Goal: Task Accomplishment & Management: Complete application form

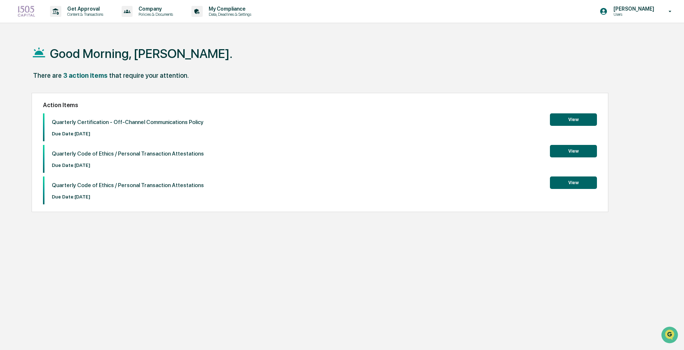
click at [577, 118] on button "View" at bounding box center [573, 120] width 47 height 12
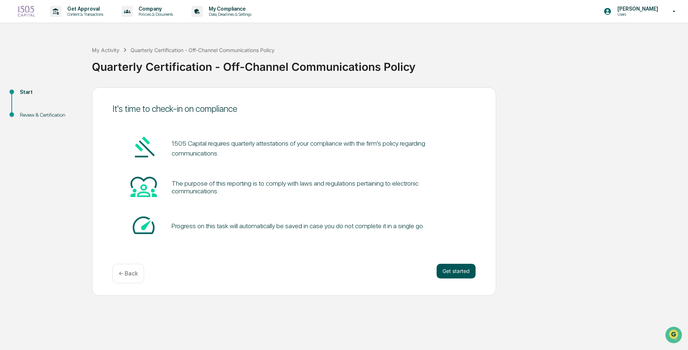
click at [465, 273] on button "Get started" at bounding box center [455, 271] width 39 height 15
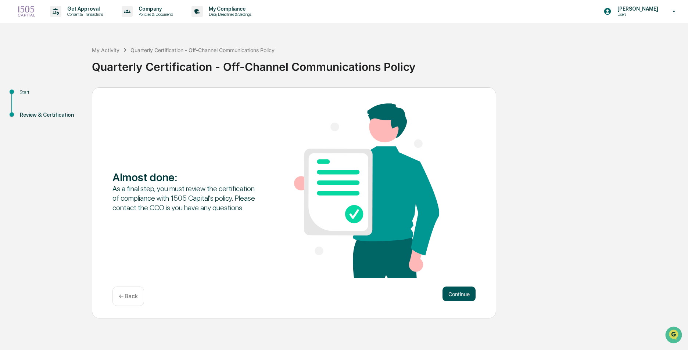
click at [466, 295] on button "Continue" at bounding box center [458, 294] width 33 height 15
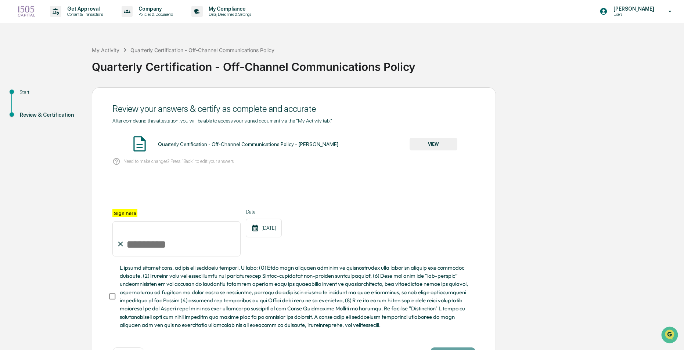
click at [176, 241] on input "Sign here" at bounding box center [176, 239] width 128 height 35
type input "**********"
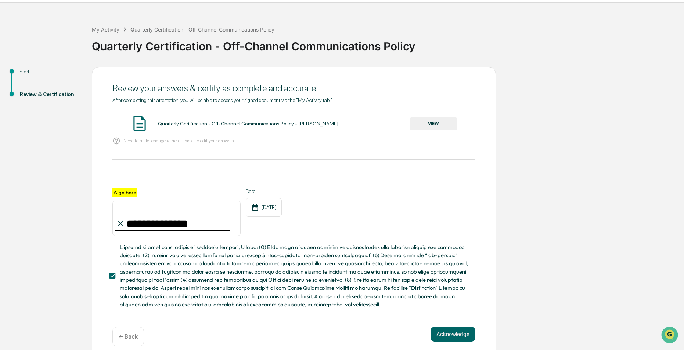
scroll to position [32, 0]
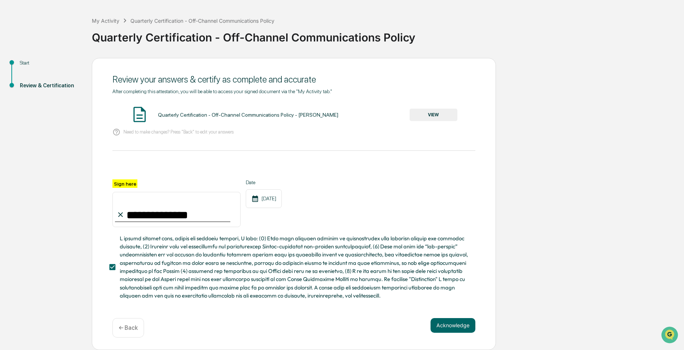
click at [450, 322] on button "Acknowledge" at bounding box center [453, 326] width 45 height 15
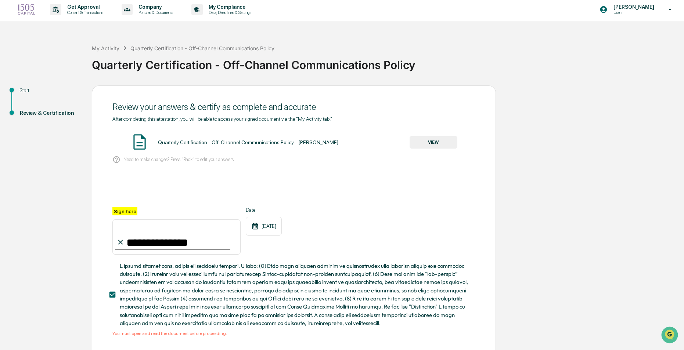
scroll to position [0, 0]
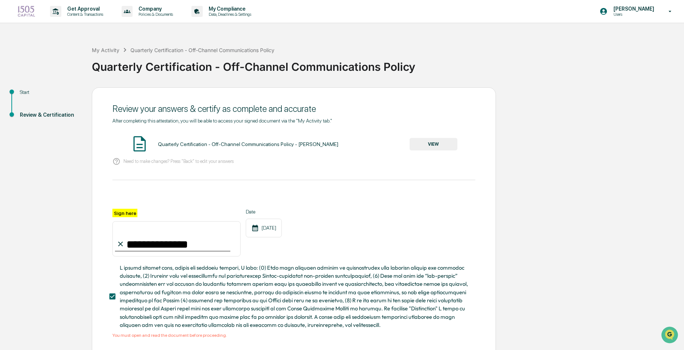
click at [436, 140] on button "VIEW" at bounding box center [434, 144] width 48 height 12
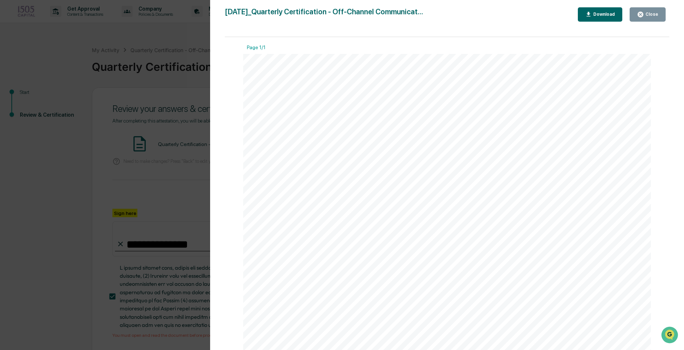
click at [655, 14] on div "Close" at bounding box center [651, 14] width 14 height 5
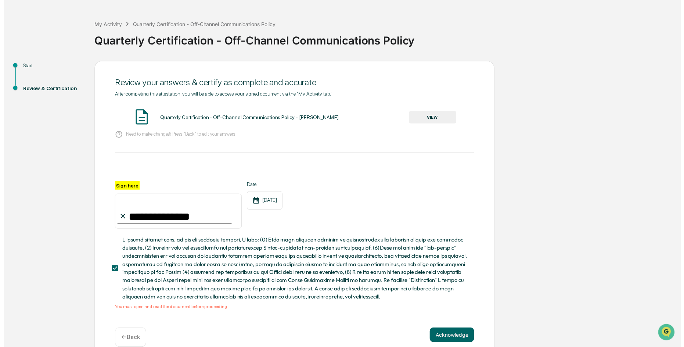
scroll to position [40, 0]
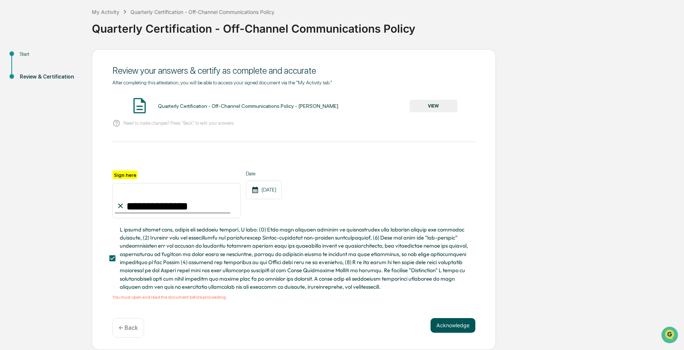
click at [459, 323] on button "Acknowledge" at bounding box center [453, 326] width 45 height 15
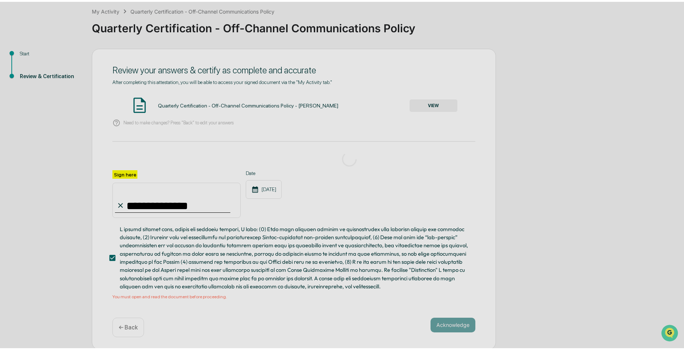
scroll to position [0, 0]
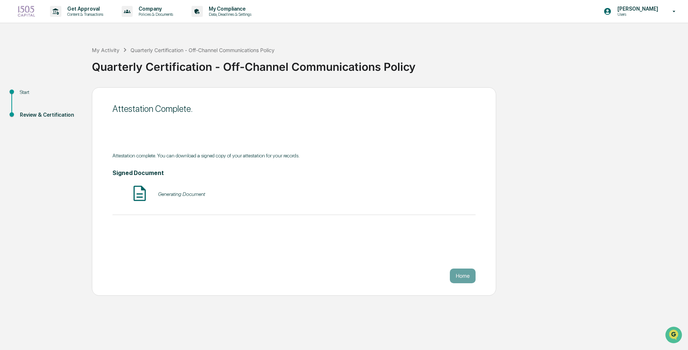
click at [464, 278] on button "Home" at bounding box center [463, 276] width 26 height 15
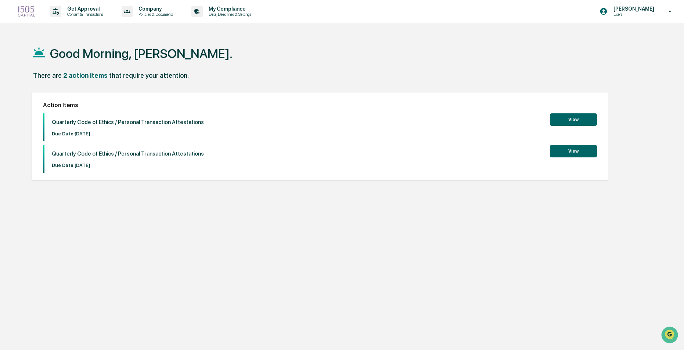
click at [582, 116] on button "View" at bounding box center [573, 120] width 47 height 12
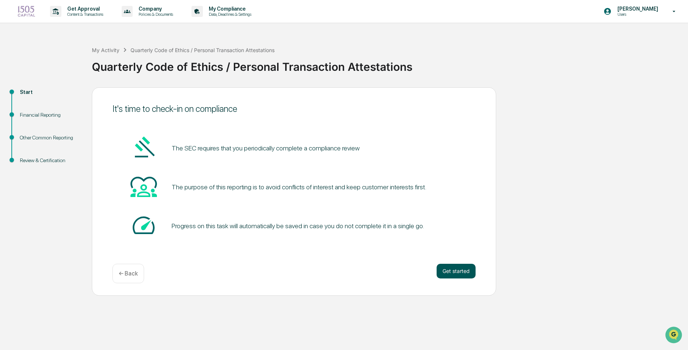
click at [457, 269] on button "Get started" at bounding box center [455, 271] width 39 height 15
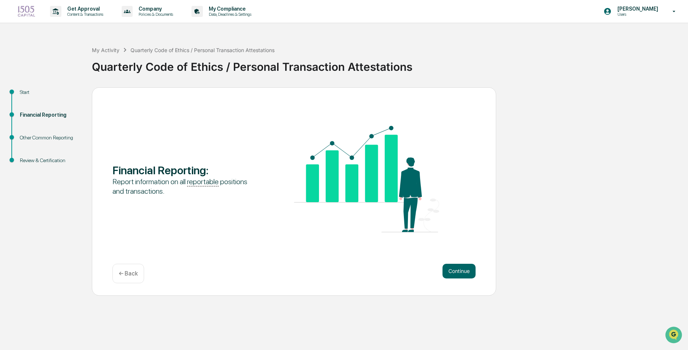
click at [457, 269] on button "Continue" at bounding box center [458, 271] width 33 height 15
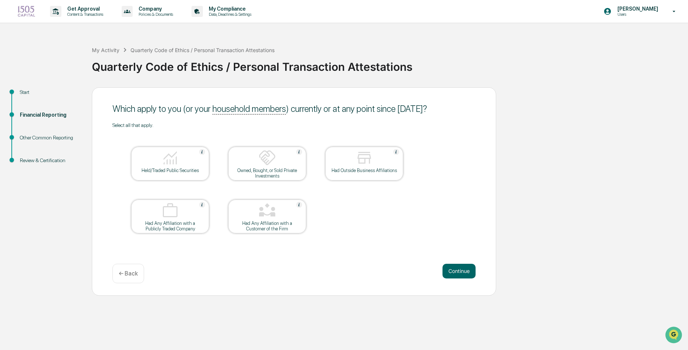
click at [132, 267] on div "← Back" at bounding box center [128, 273] width 32 height 19
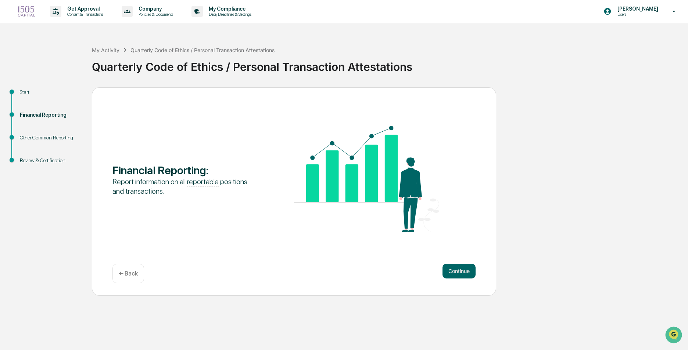
click at [135, 271] on p "← Back" at bounding box center [128, 273] width 19 height 7
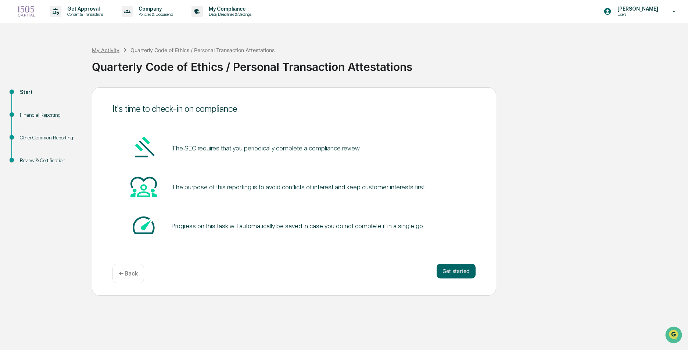
click at [105, 48] on div "My Activity" at bounding box center [106, 50] width 28 height 6
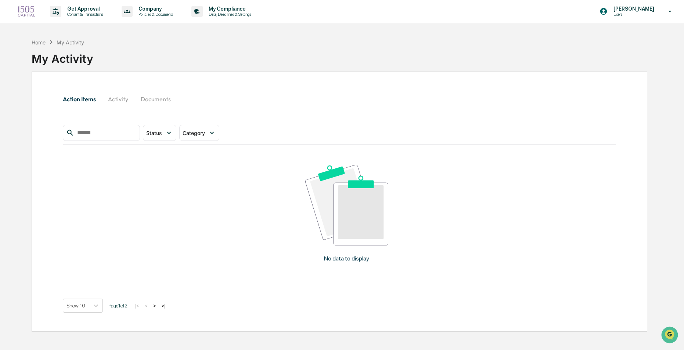
click at [28, 10] on img at bounding box center [27, 12] width 18 height 12
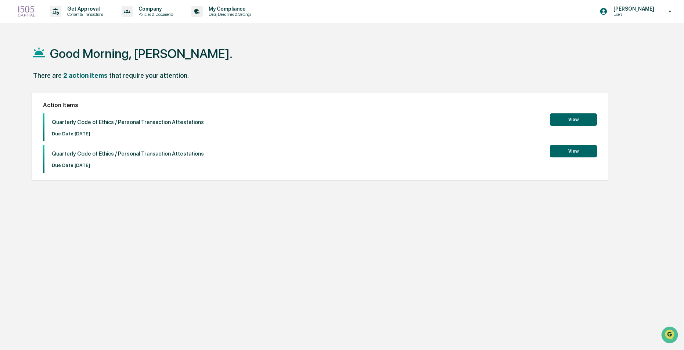
click at [589, 148] on button "View" at bounding box center [573, 151] width 47 height 12
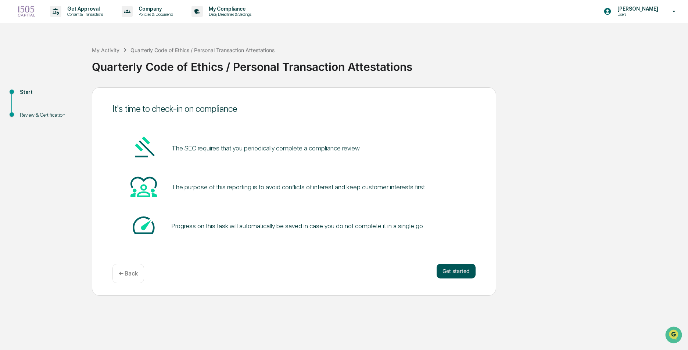
click at [461, 275] on button "Get started" at bounding box center [455, 271] width 39 height 15
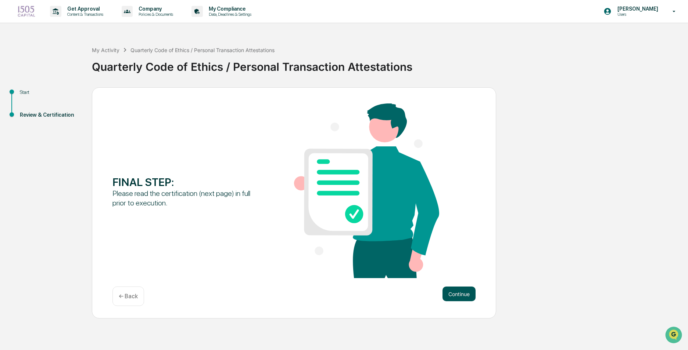
click at [442, 291] on button "Continue" at bounding box center [458, 294] width 33 height 15
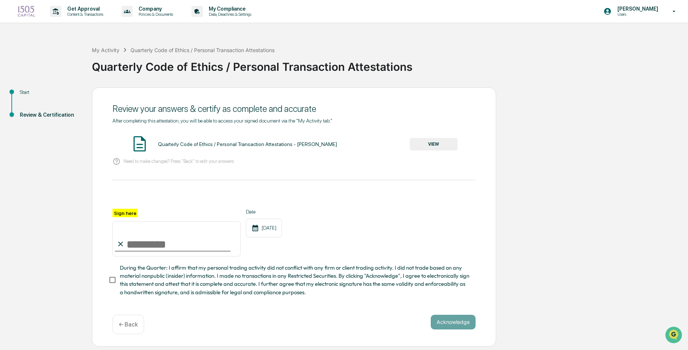
click at [181, 248] on input "Sign here" at bounding box center [176, 239] width 128 height 35
click at [436, 148] on button "VIEW" at bounding box center [434, 144] width 48 height 12
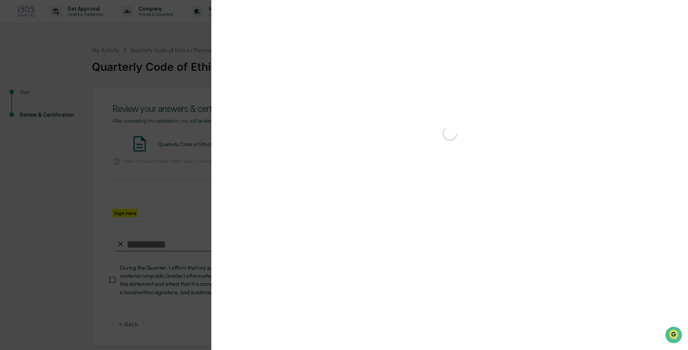
click at [193, 148] on div "Version History" at bounding box center [344, 175] width 688 height 350
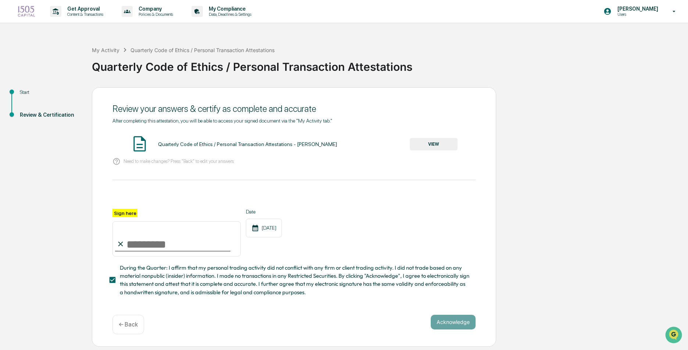
drag, startPoint x: 144, startPoint y: 234, endPoint x: 142, endPoint y: 240, distance: 6.6
click at [144, 236] on input "Sign here" at bounding box center [176, 239] width 128 height 35
type input "**********"
click at [455, 325] on button "Acknowledge" at bounding box center [453, 322] width 45 height 15
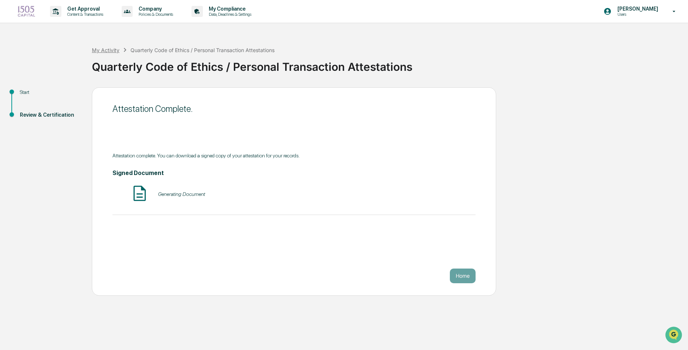
click at [107, 51] on div "My Activity" at bounding box center [106, 50] width 28 height 6
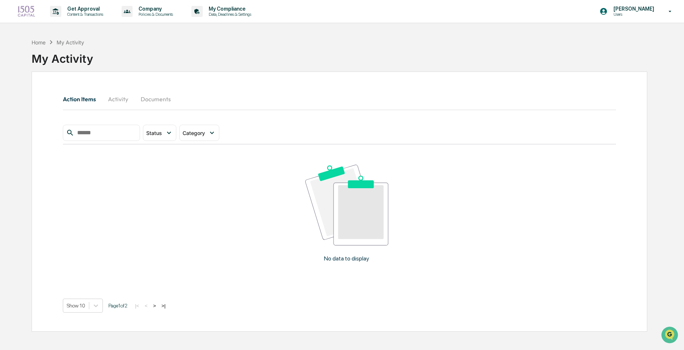
click at [118, 100] on button "Activity" at bounding box center [118, 99] width 33 height 18
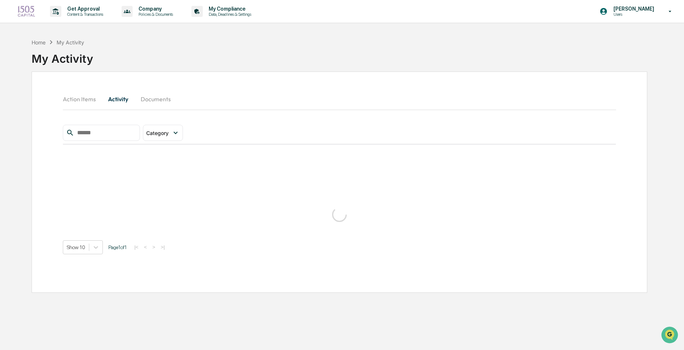
click at [154, 101] on button "Documents" at bounding box center [156, 99] width 42 height 18
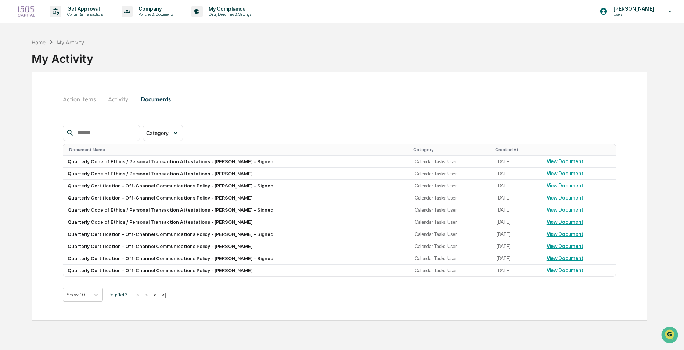
click at [121, 100] on button "Activity" at bounding box center [118, 99] width 33 height 18
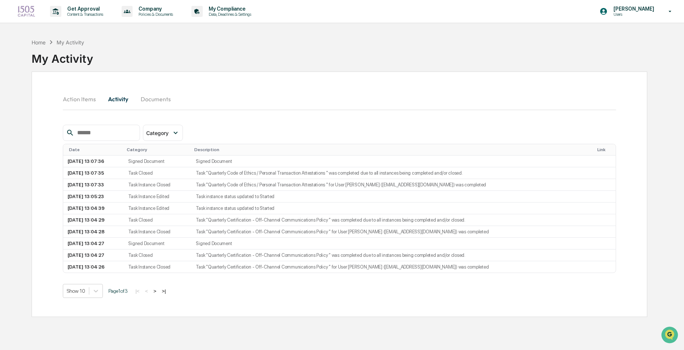
click at [124, 104] on button "Activity" at bounding box center [118, 99] width 33 height 18
click at [156, 99] on button "Documents" at bounding box center [156, 99] width 42 height 18
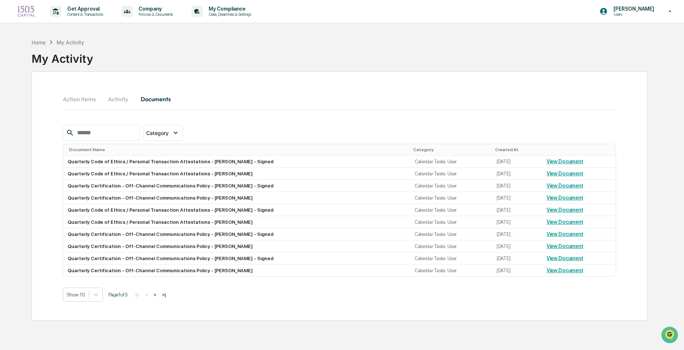
click at [83, 101] on button "Action Items" at bounding box center [82, 99] width 39 height 18
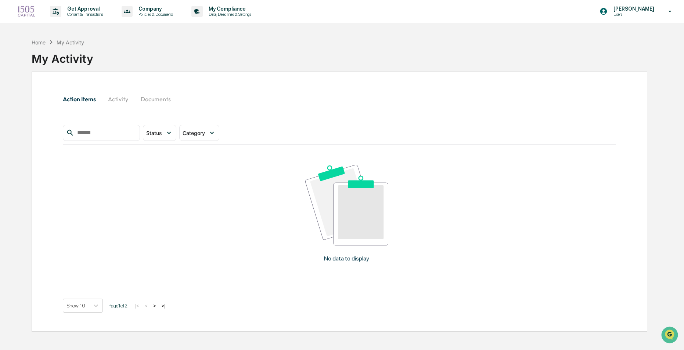
click at [127, 100] on button "Activity" at bounding box center [118, 99] width 33 height 18
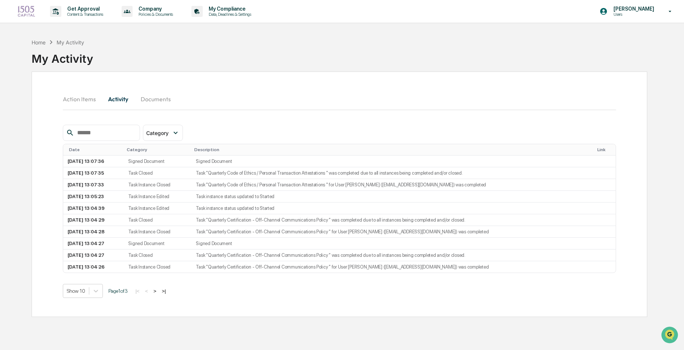
click at [157, 100] on button "Documents" at bounding box center [156, 99] width 42 height 18
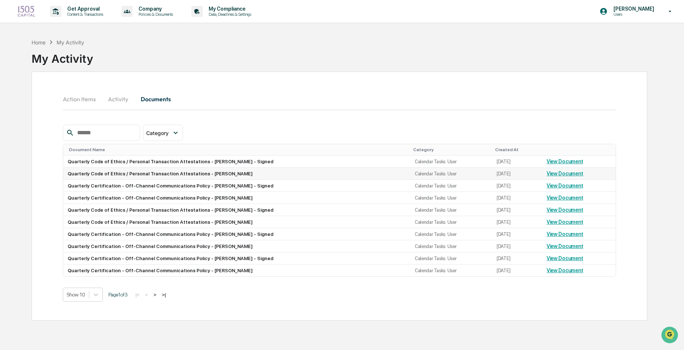
click at [561, 173] on link "View Document" at bounding box center [565, 174] width 37 height 6
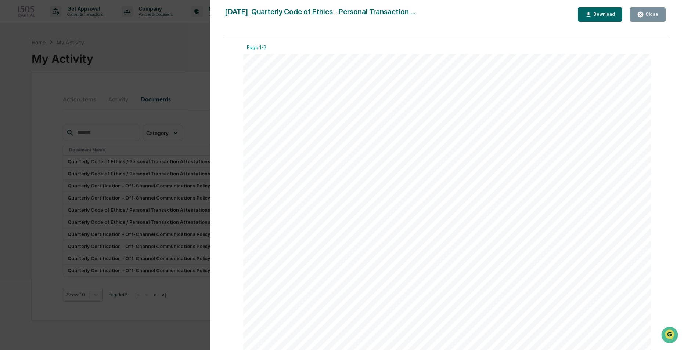
click at [670, 14] on div "Version History [DATE] 01:05 PM [PERSON_NAME] [DATE]_Quarterly Code of Ethics -…" at bounding box center [447, 182] width 474 height 365
click at [650, 15] on div "Close" at bounding box center [651, 14] width 14 height 5
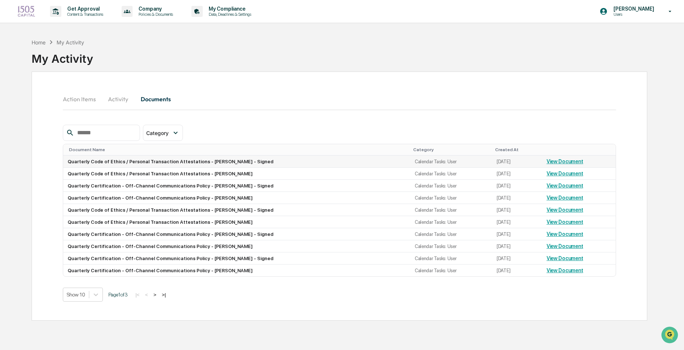
click at [558, 162] on link "View Document" at bounding box center [565, 162] width 37 height 6
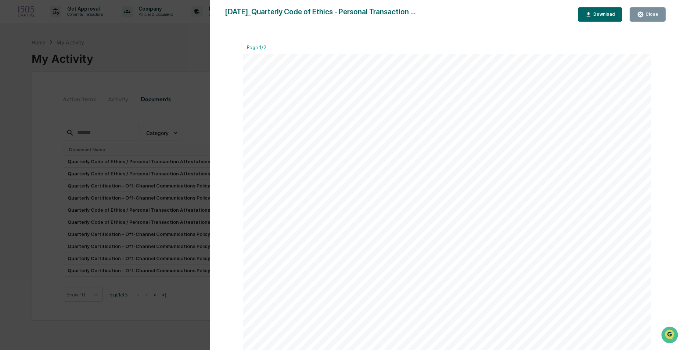
click at [659, 11] on button "Close" at bounding box center [648, 14] width 36 height 14
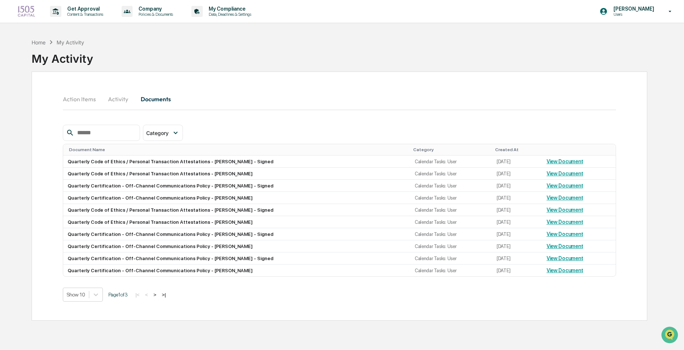
click at [71, 97] on button "Action Items" at bounding box center [82, 99] width 39 height 18
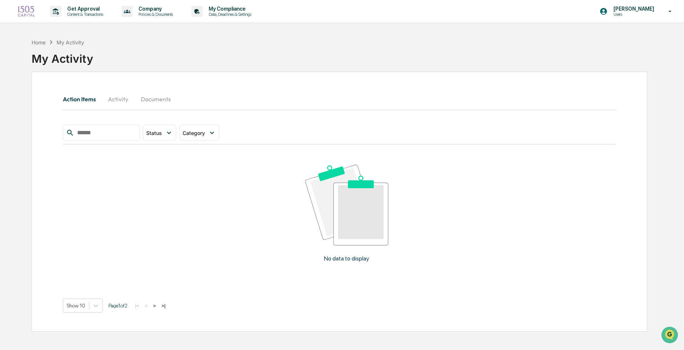
drag, startPoint x: 318, startPoint y: 65, endPoint x: 309, endPoint y: 52, distance: 16.0
click at [318, 65] on div "Home My Activity My Activity" at bounding box center [340, 53] width 616 height 37
click at [88, 99] on button "Action Items" at bounding box center [82, 99] width 39 height 18
click at [121, 97] on button "Activity" at bounding box center [118, 99] width 33 height 18
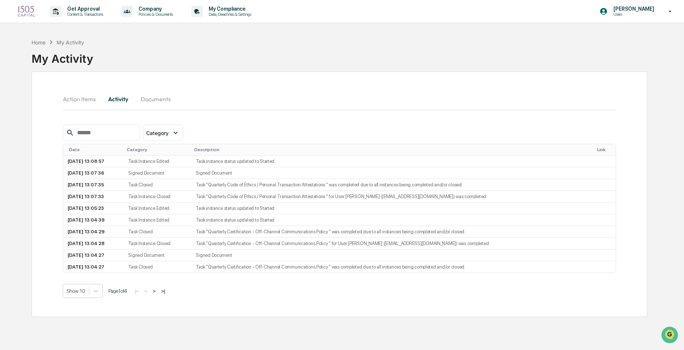
click at [169, 64] on div "Home My Activity My Activity" at bounding box center [340, 53] width 616 height 37
click at [333, 33] on div "Get Approval Content & Transactions Company Policies & Documents My Compliance …" at bounding box center [342, 192] width 684 height 385
click at [652, 100] on div "Home My Activity My Activity Action Items Activity Documents Category Select/De…" at bounding box center [340, 210] width 638 height 350
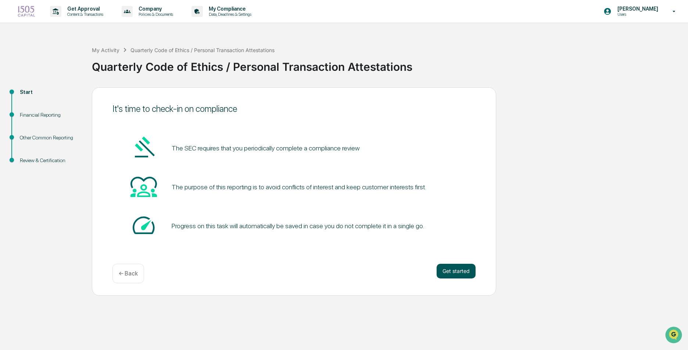
click at [454, 271] on button "Get started" at bounding box center [455, 271] width 39 height 15
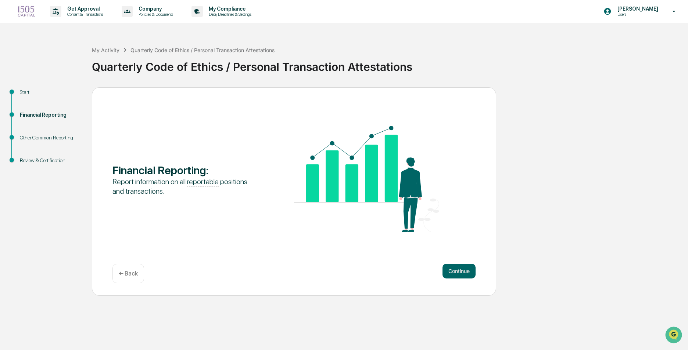
click at [454, 271] on button "Continue" at bounding box center [458, 271] width 33 height 15
